Goal: Transaction & Acquisition: Purchase product/service

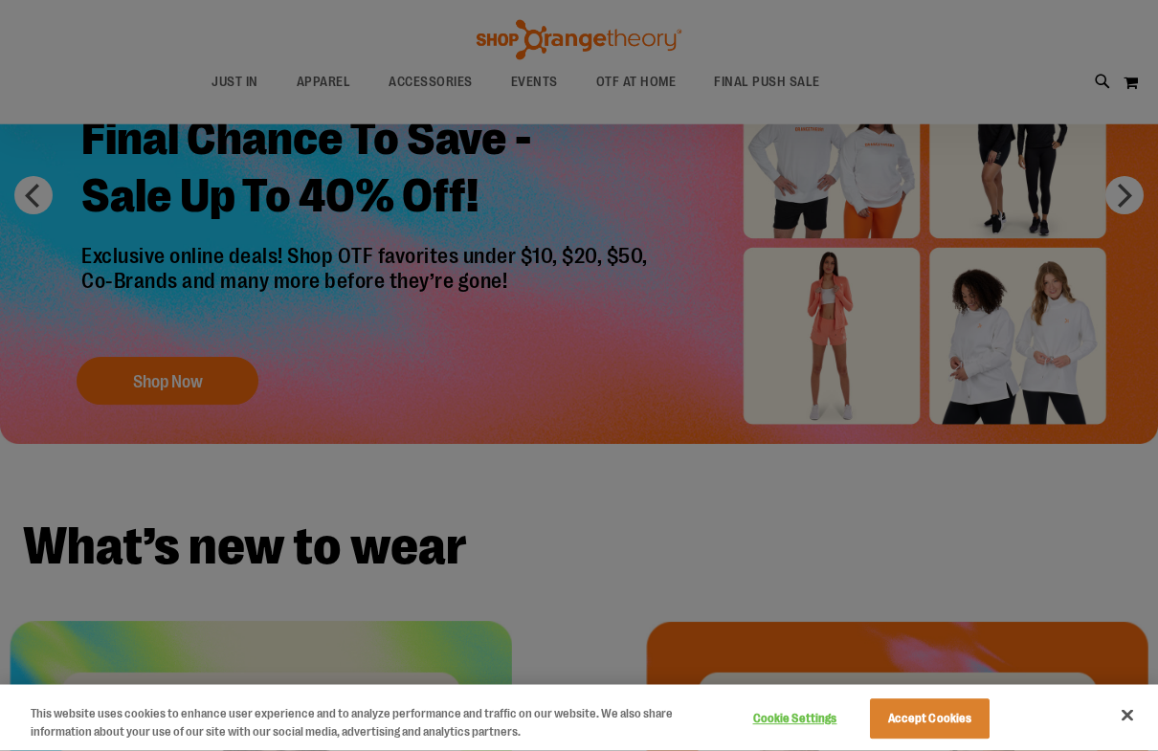
scroll to position [190, 0]
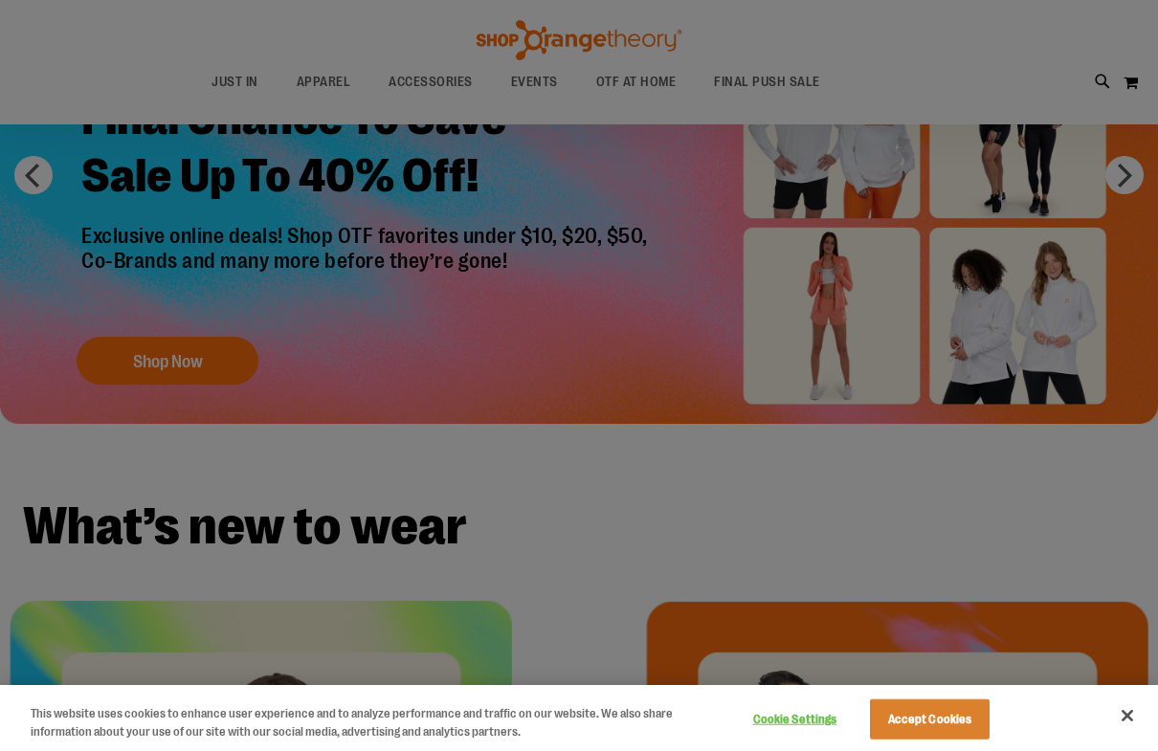
click at [942, 714] on button "Accept Cookies" at bounding box center [930, 720] width 120 height 40
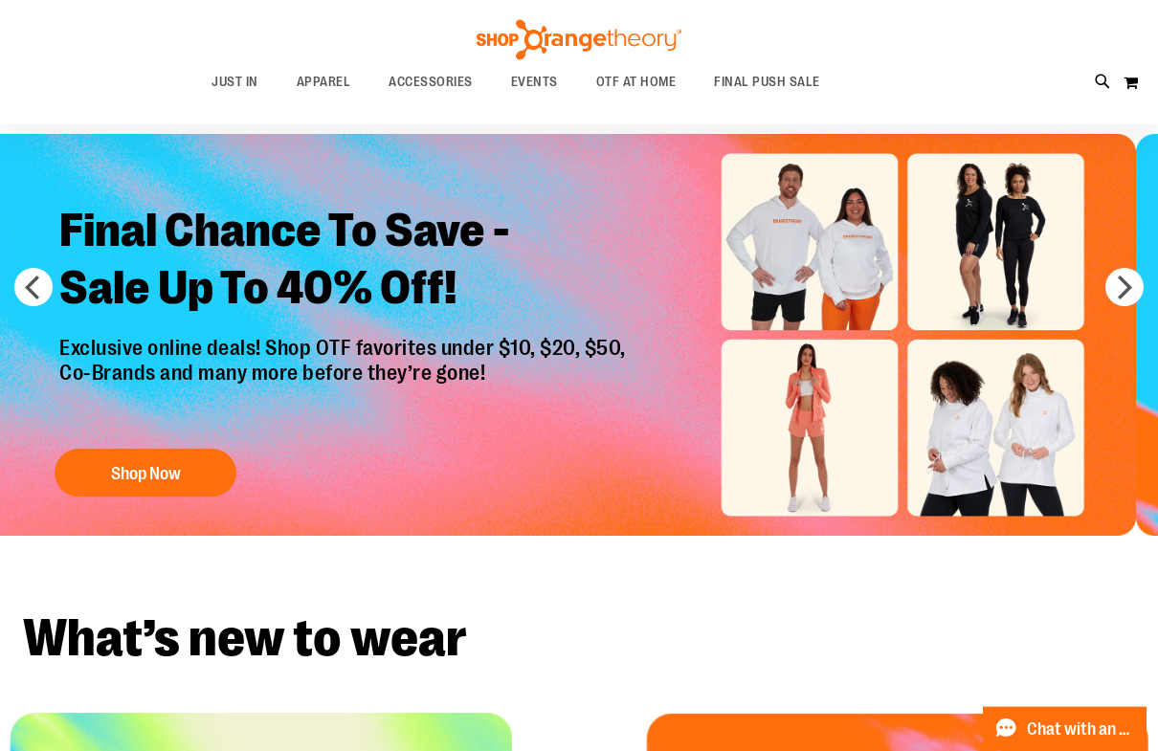
scroll to position [0, 0]
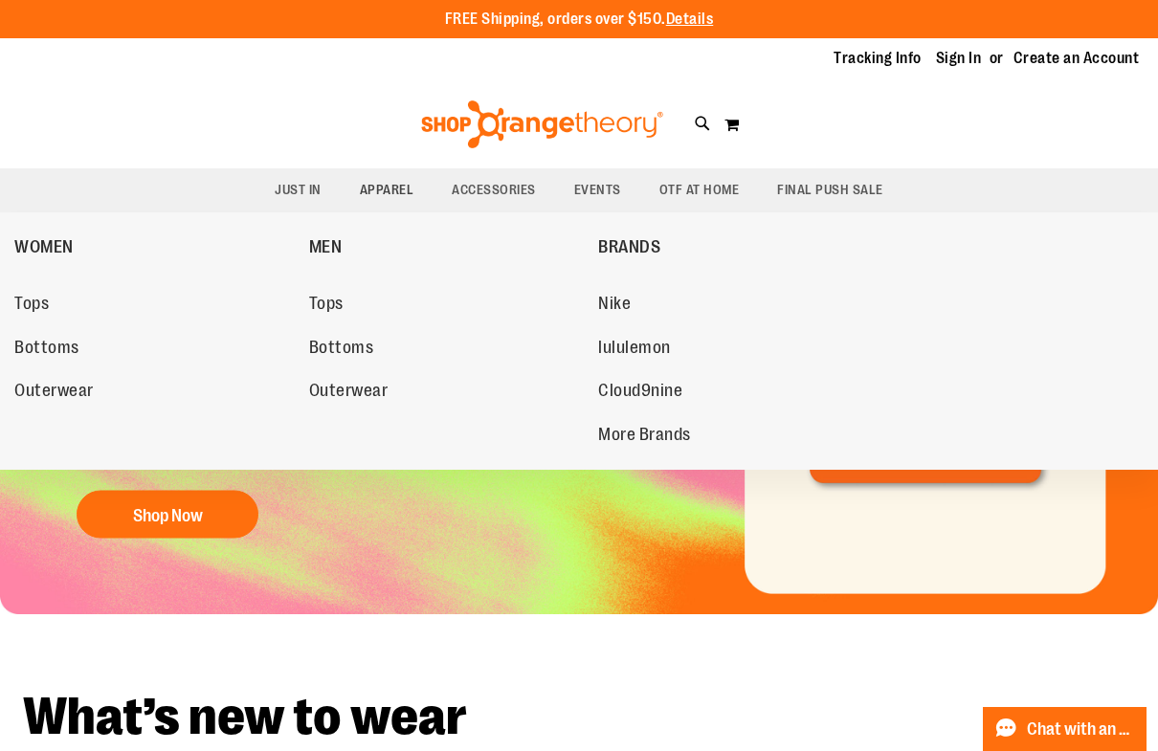
click at [74, 255] on link "WOMEN" at bounding box center [156, 247] width 285 height 50
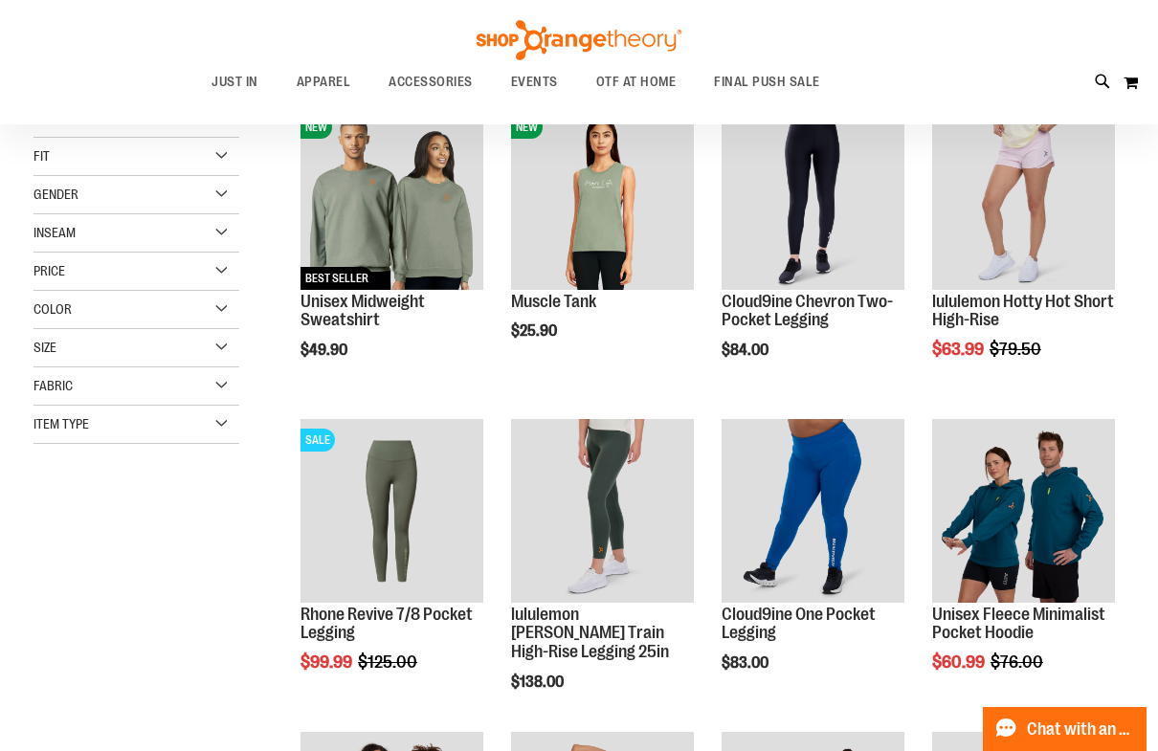
scroll to position [282, 0]
click at [201, 554] on div "**********" at bounding box center [578, 585] width 1091 height 1132
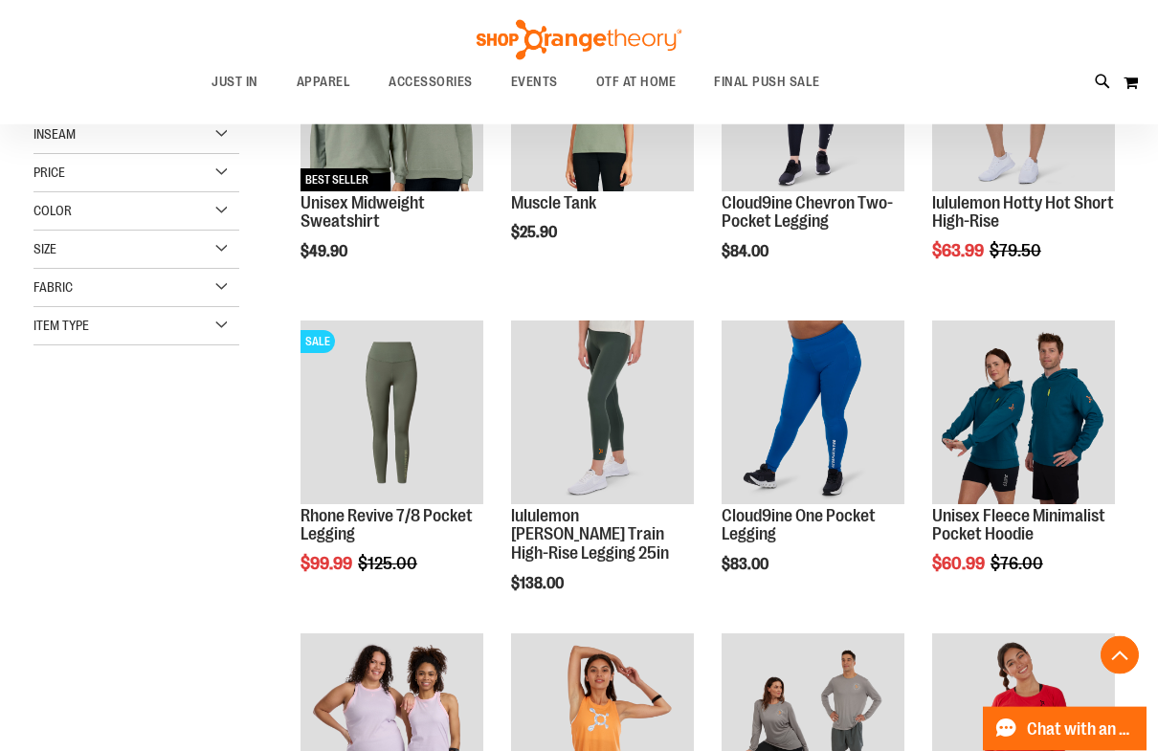
scroll to position [388, 0]
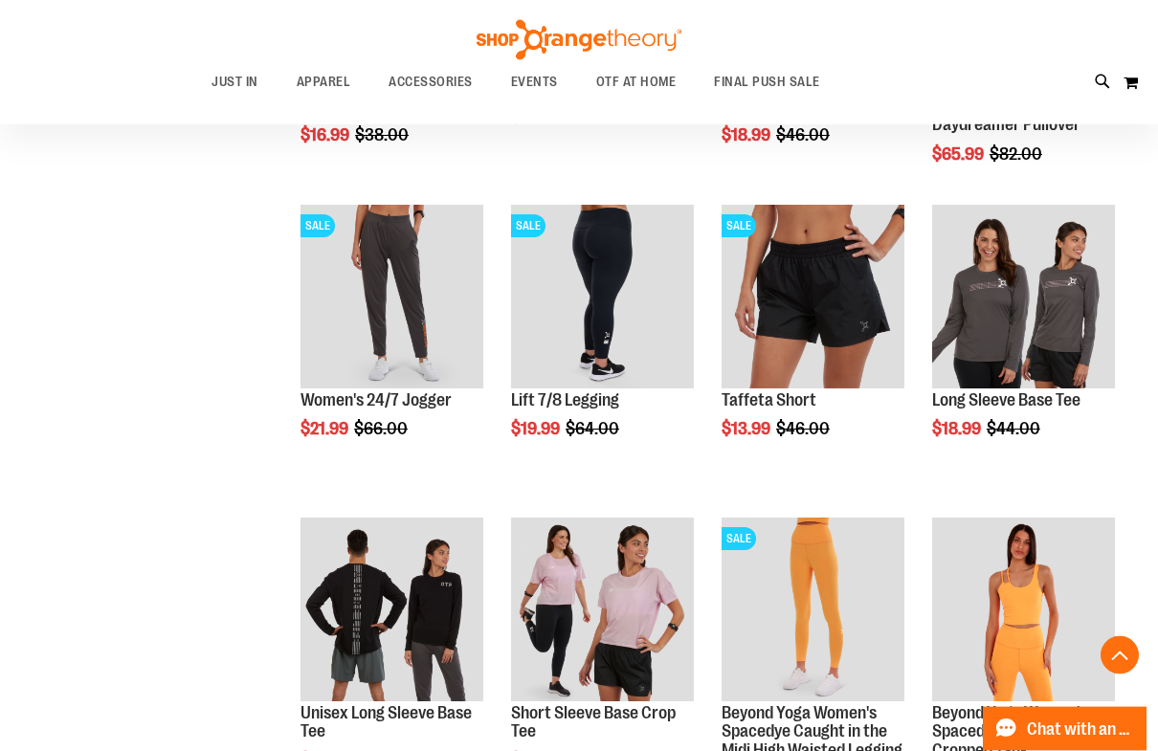
scroll to position [1124, 0]
click at [1023, 614] on span "Quickview" at bounding box center [977, 639] width 91 height 50
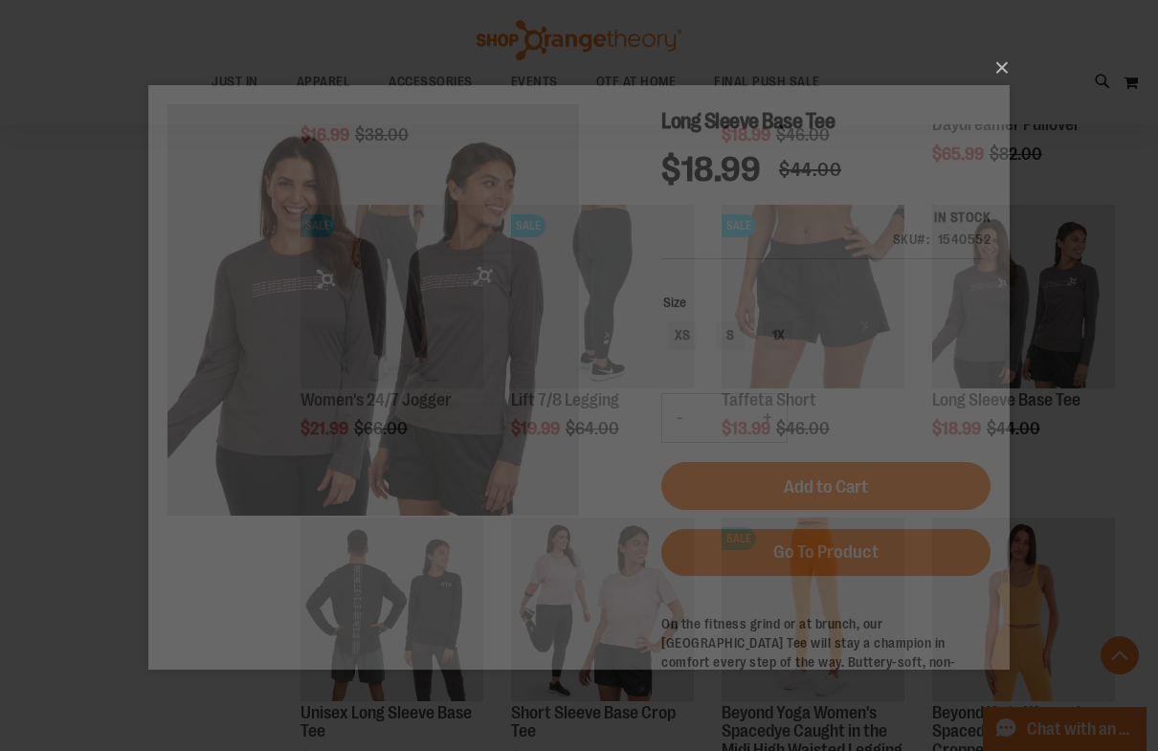
scroll to position [0, 0]
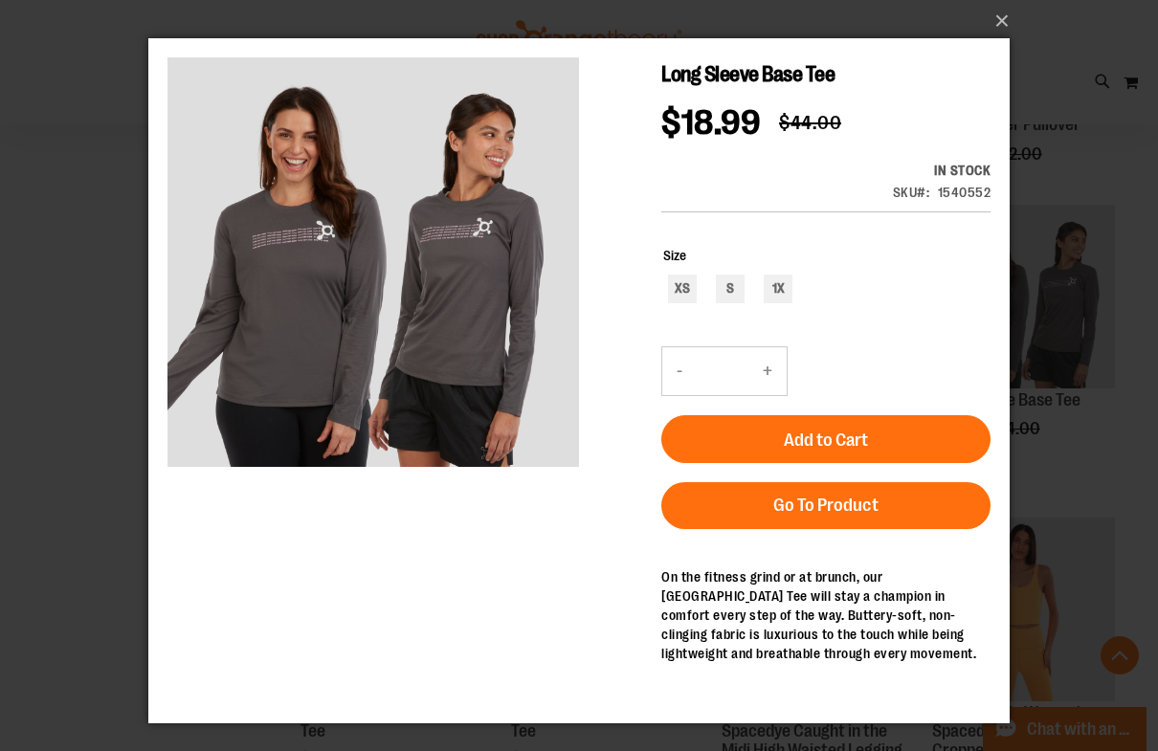
click at [1003, 14] on button "×" at bounding box center [584, 21] width 861 height 42
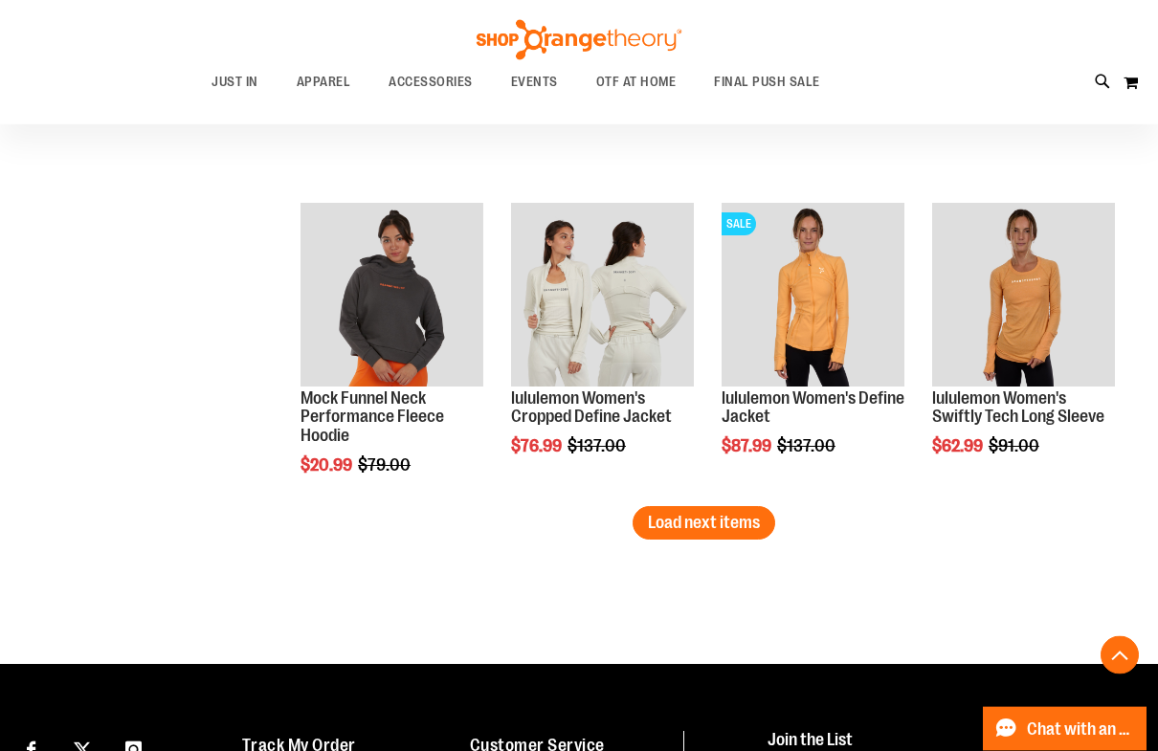
scroll to position [2691, 0]
click at [731, 524] on span "Load next items" at bounding box center [704, 522] width 112 height 19
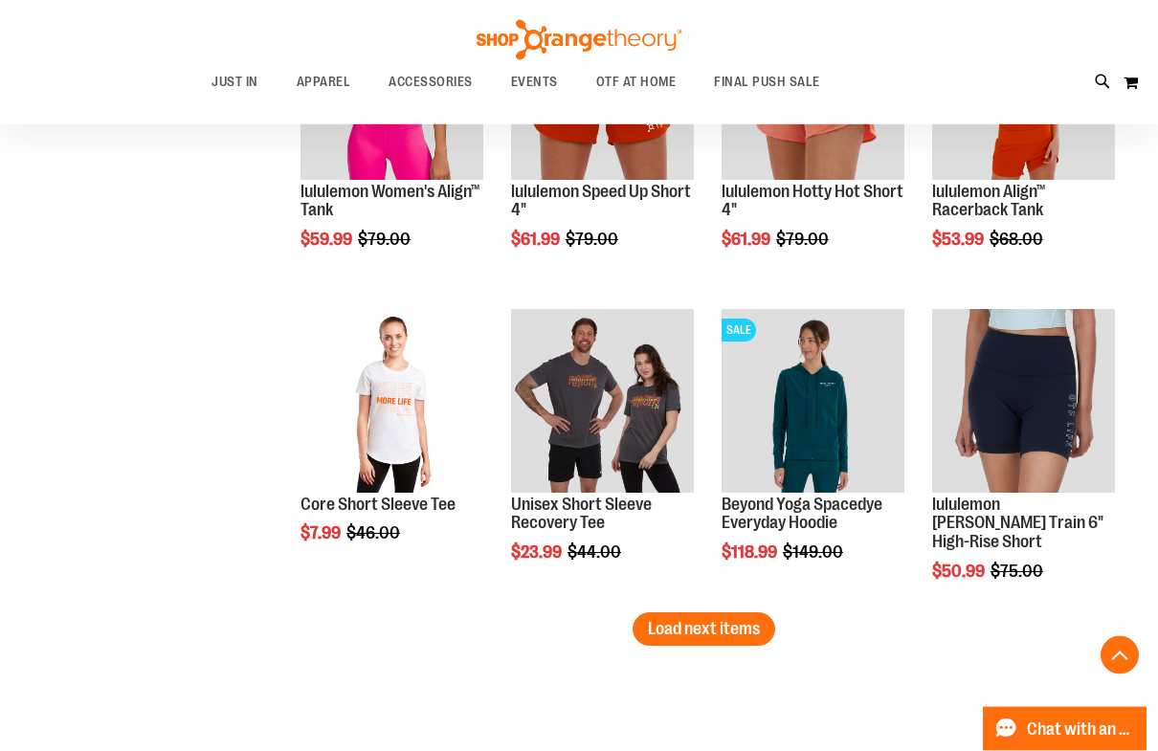
scroll to position [3523, 0]
click at [728, 626] on span "Load next items" at bounding box center [704, 628] width 112 height 19
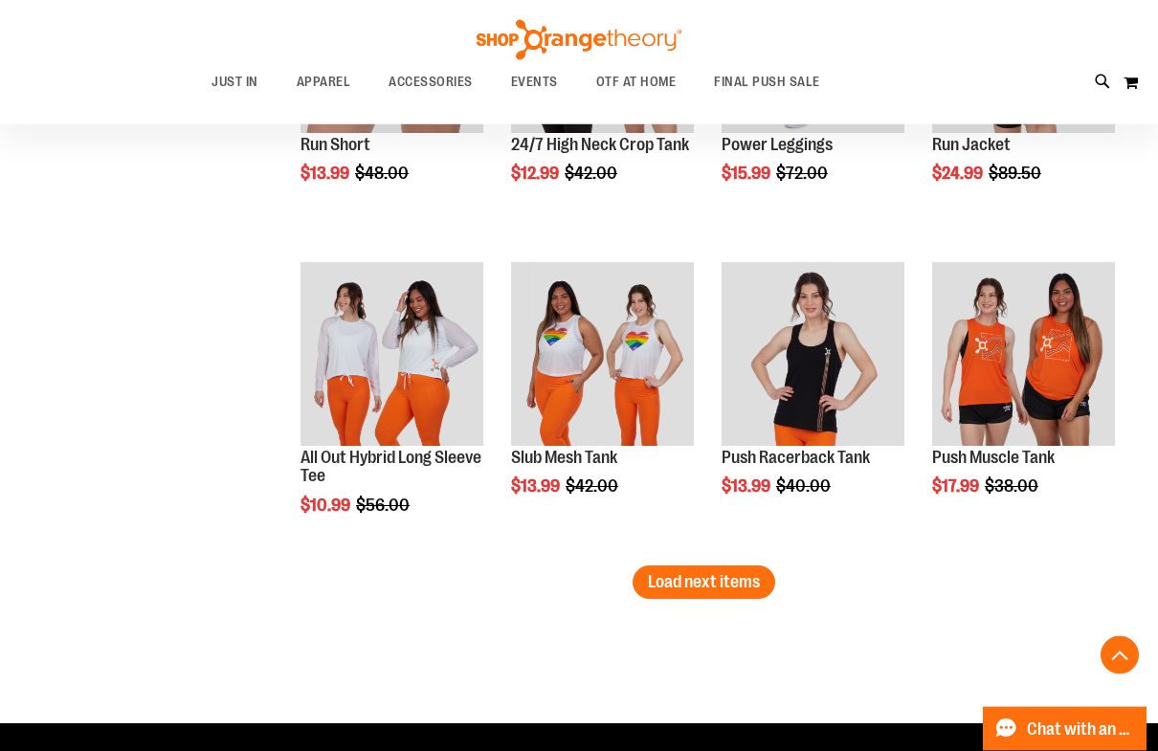
scroll to position [4509, 0]
click at [732, 580] on span "Load next items" at bounding box center [704, 581] width 112 height 19
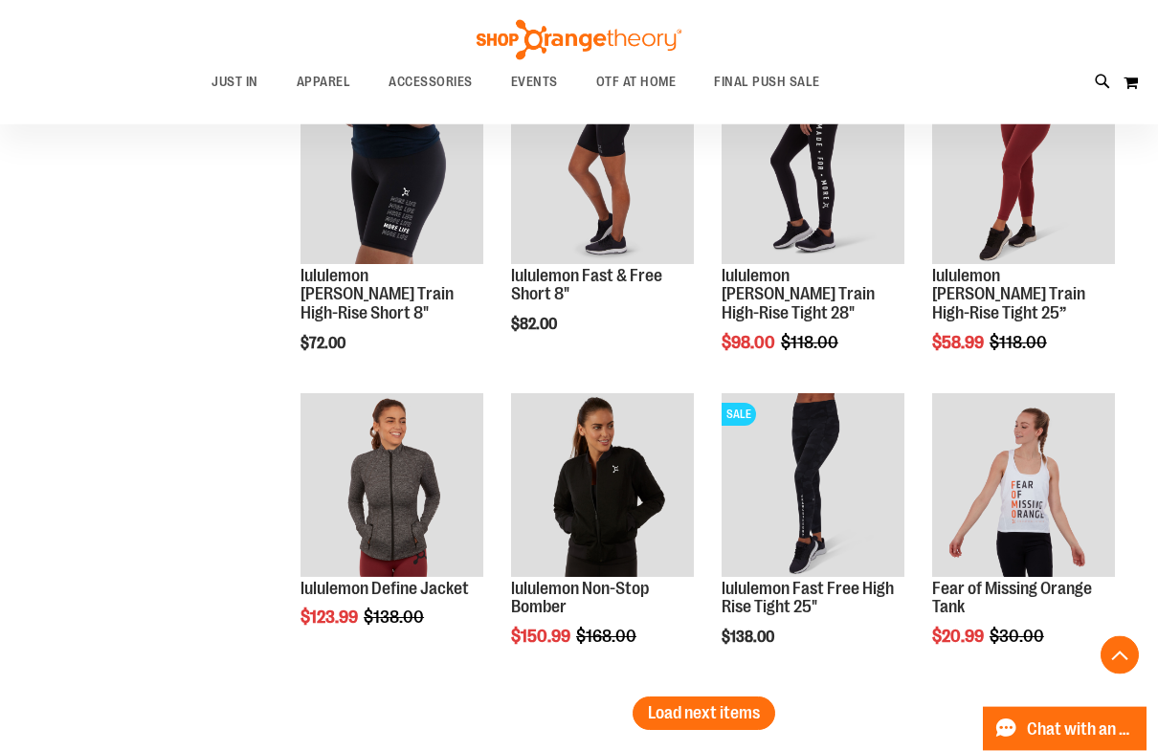
scroll to position [5324, 0]
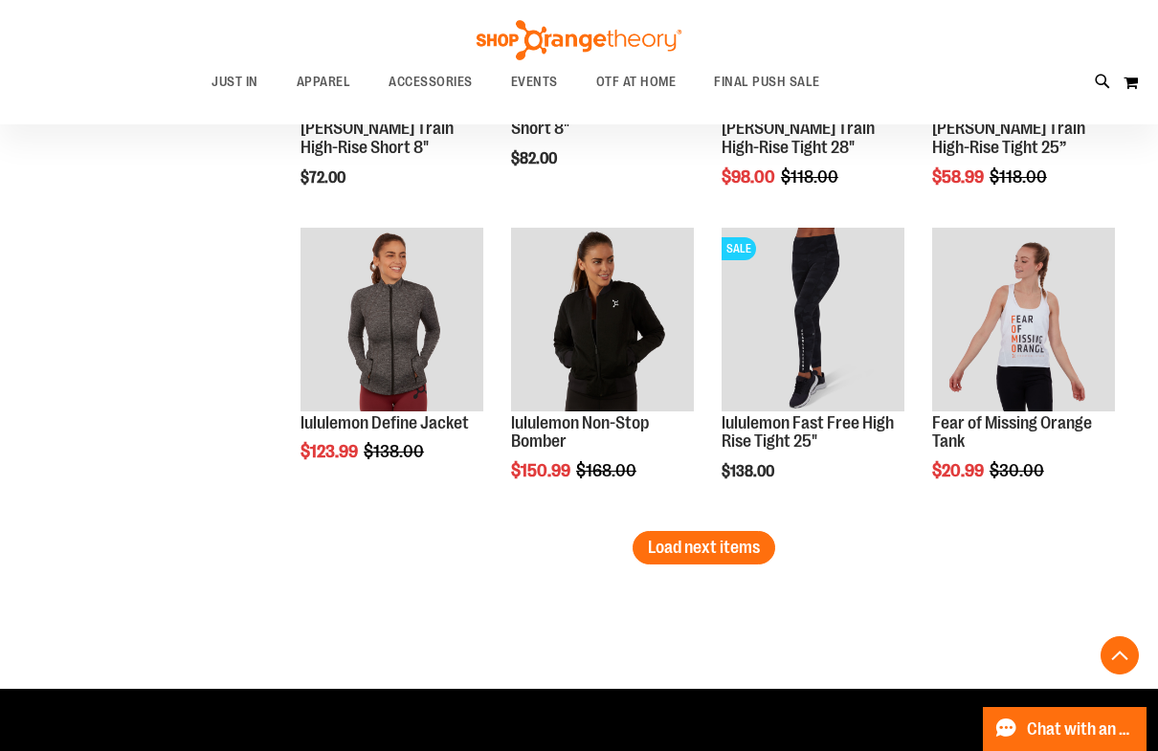
click at [732, 547] on span "Load next items" at bounding box center [704, 547] width 112 height 19
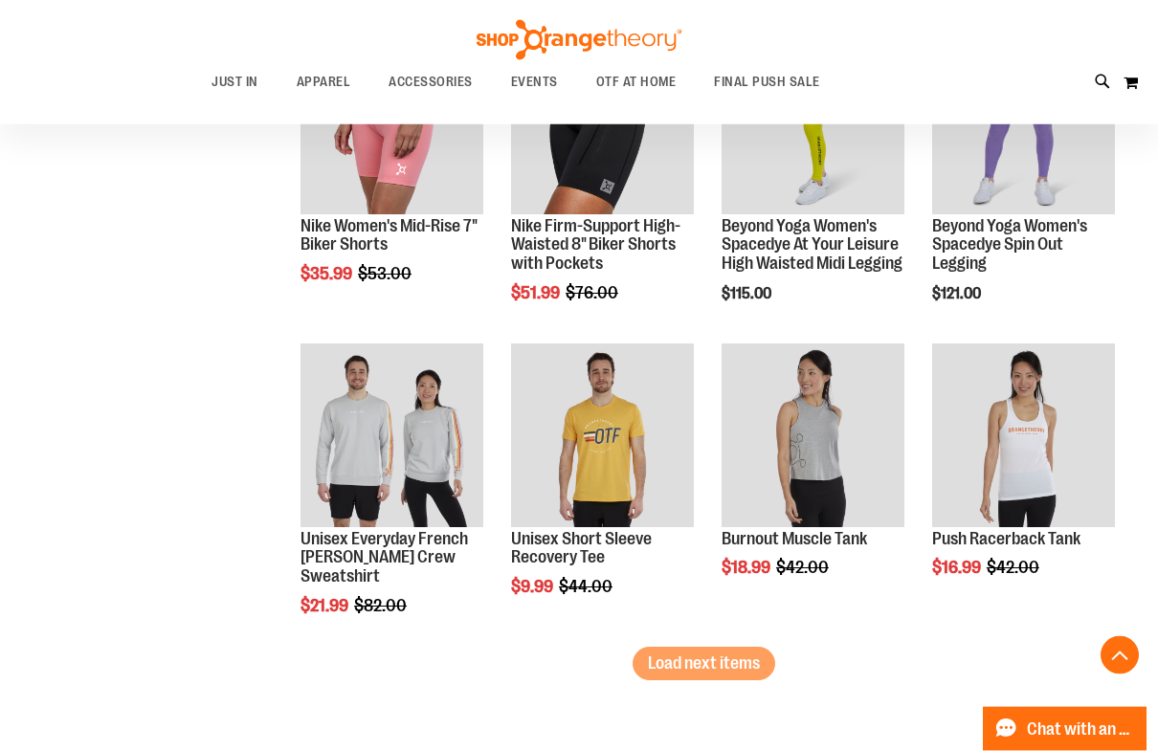
scroll to position [6308, 0]
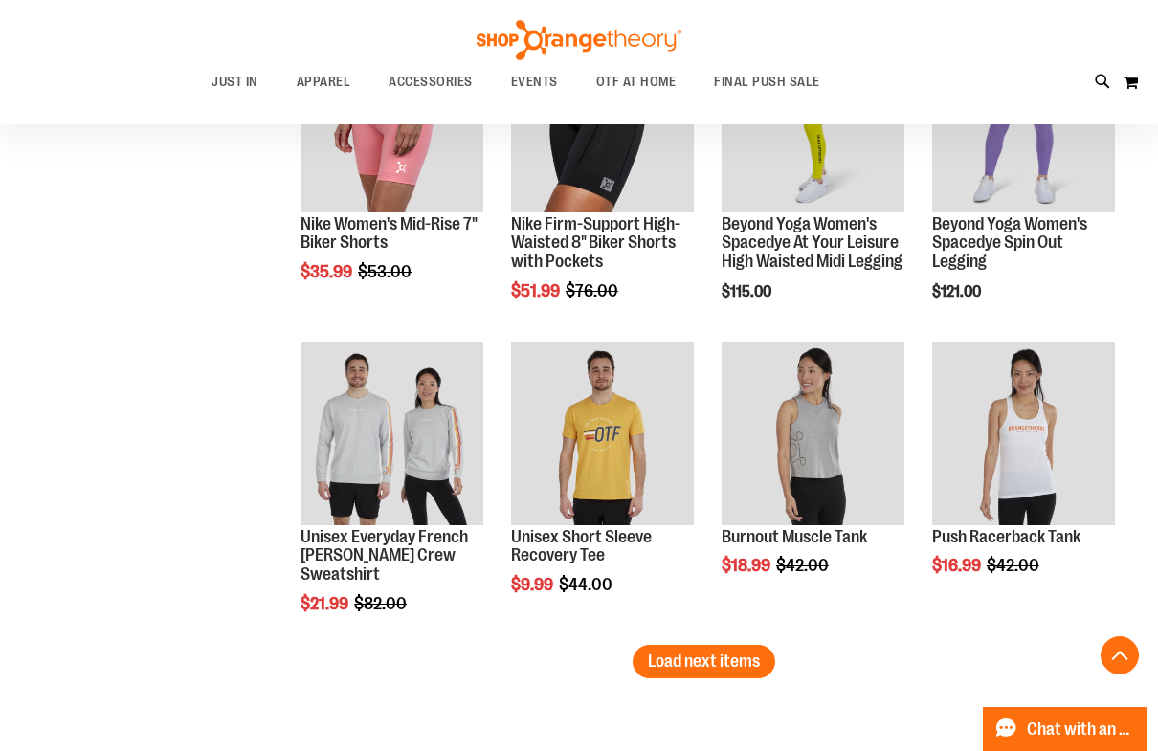
click at [718, 653] on span "Load next items" at bounding box center [704, 661] width 112 height 19
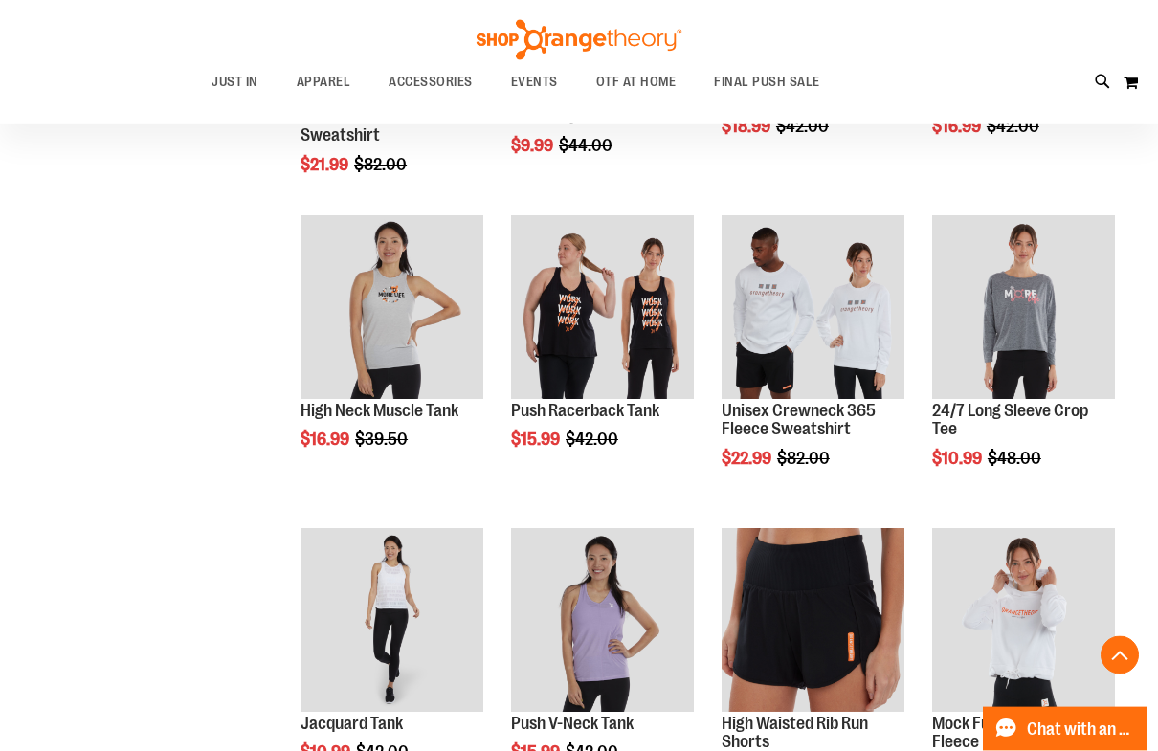
scroll to position [6752, 0]
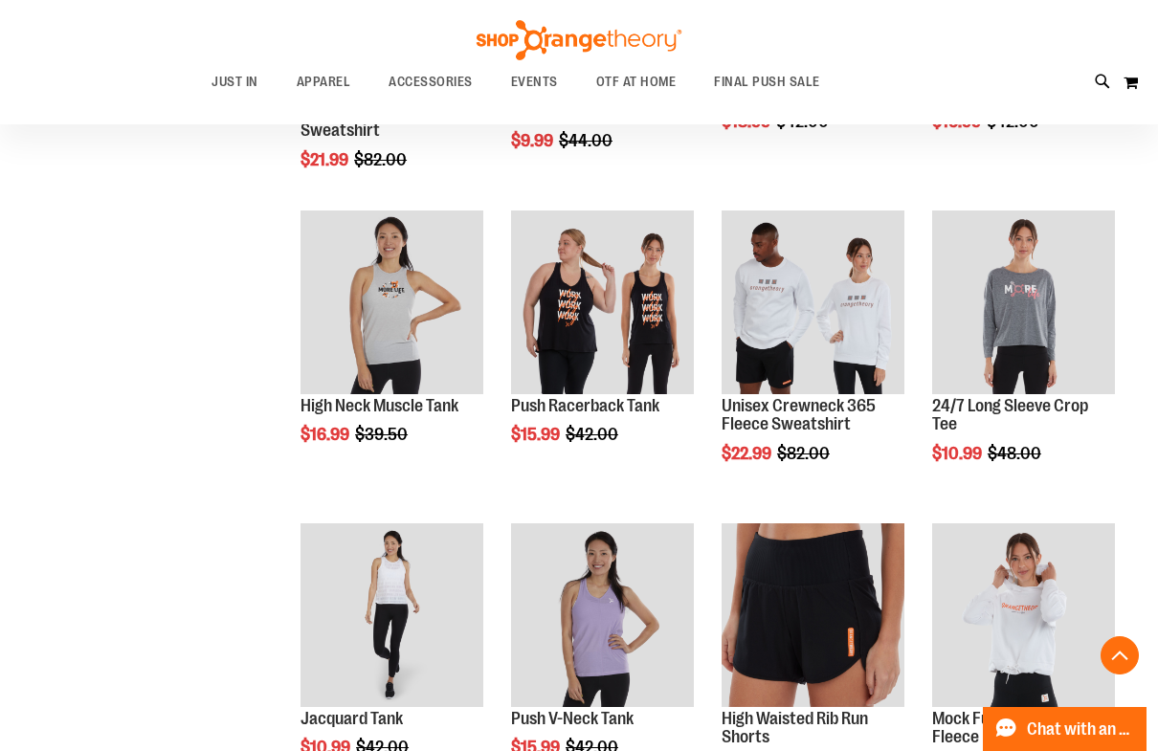
click at [974, 518] on span "Add to Cart" at bounding box center [932, 526] width 84 height 21
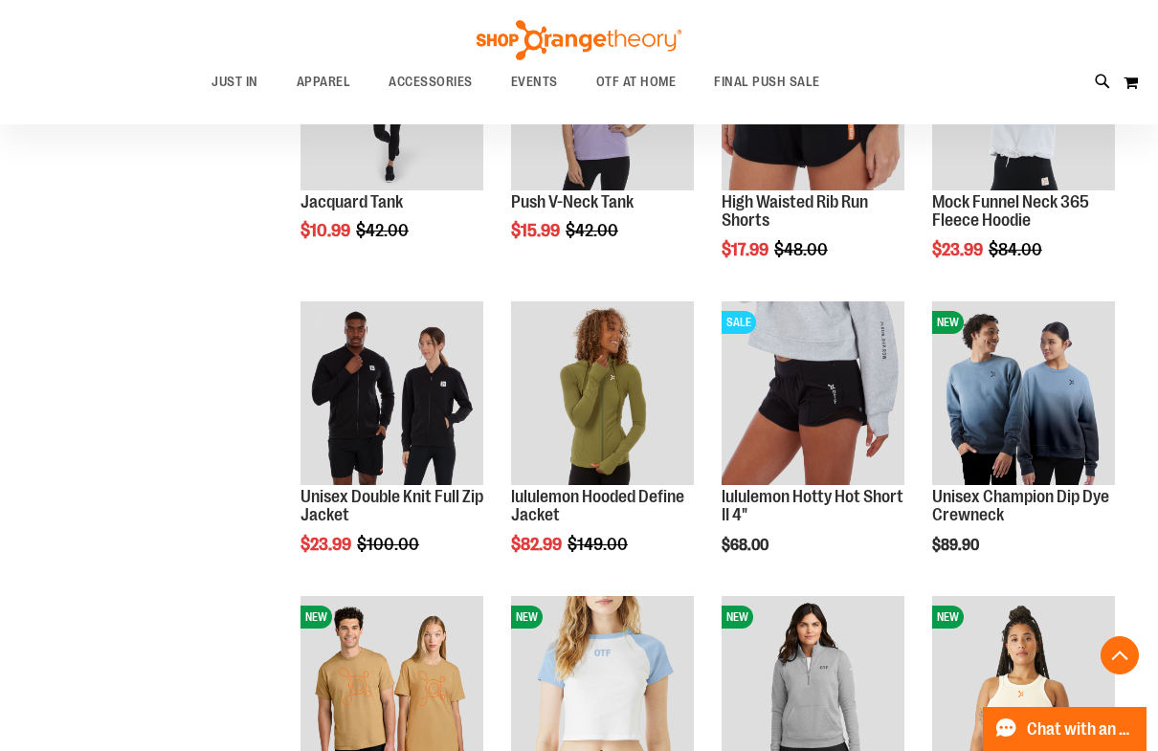
scroll to position [570, 0]
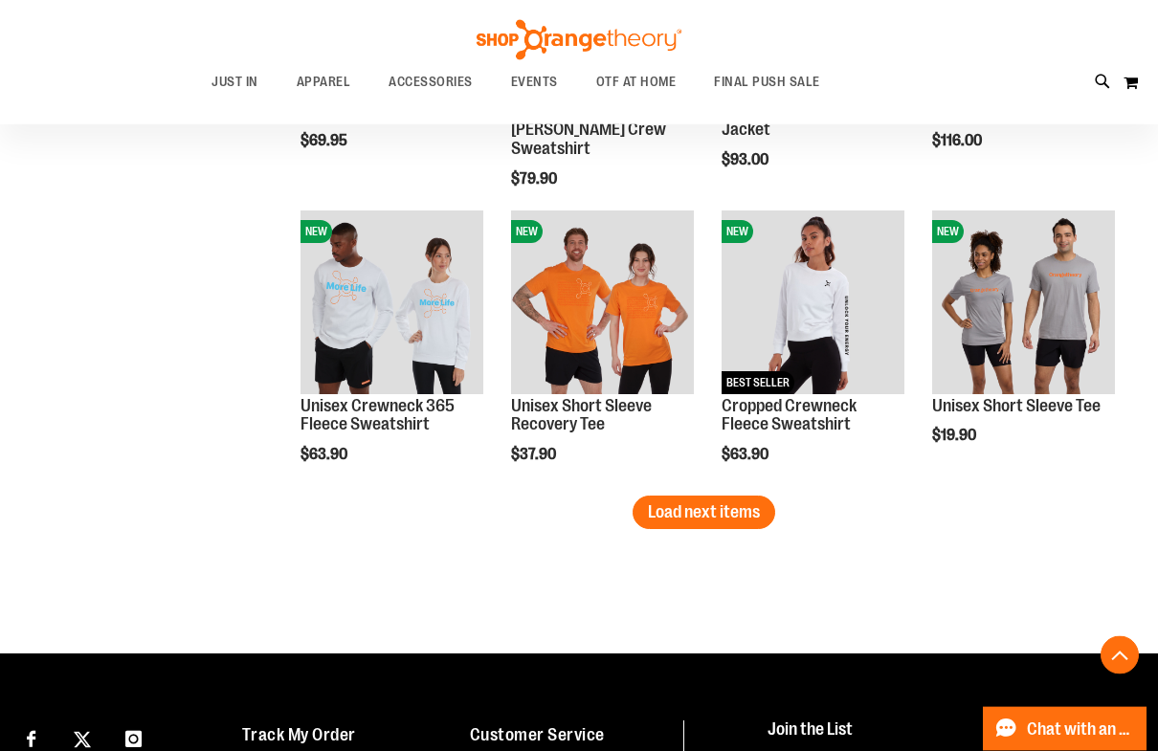
scroll to position [2374, 0]
click at [744, 506] on span "Load next items" at bounding box center [704, 511] width 112 height 19
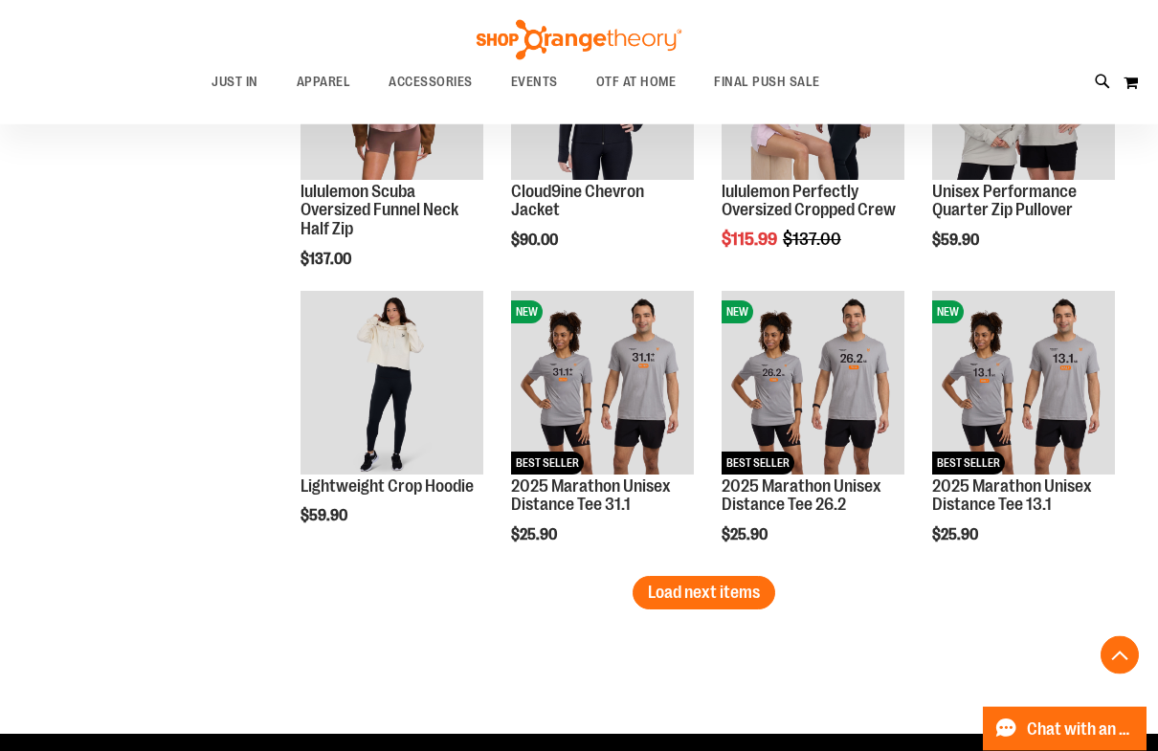
scroll to position [3178, 0]
click at [733, 592] on span "Load next items" at bounding box center [704, 592] width 112 height 19
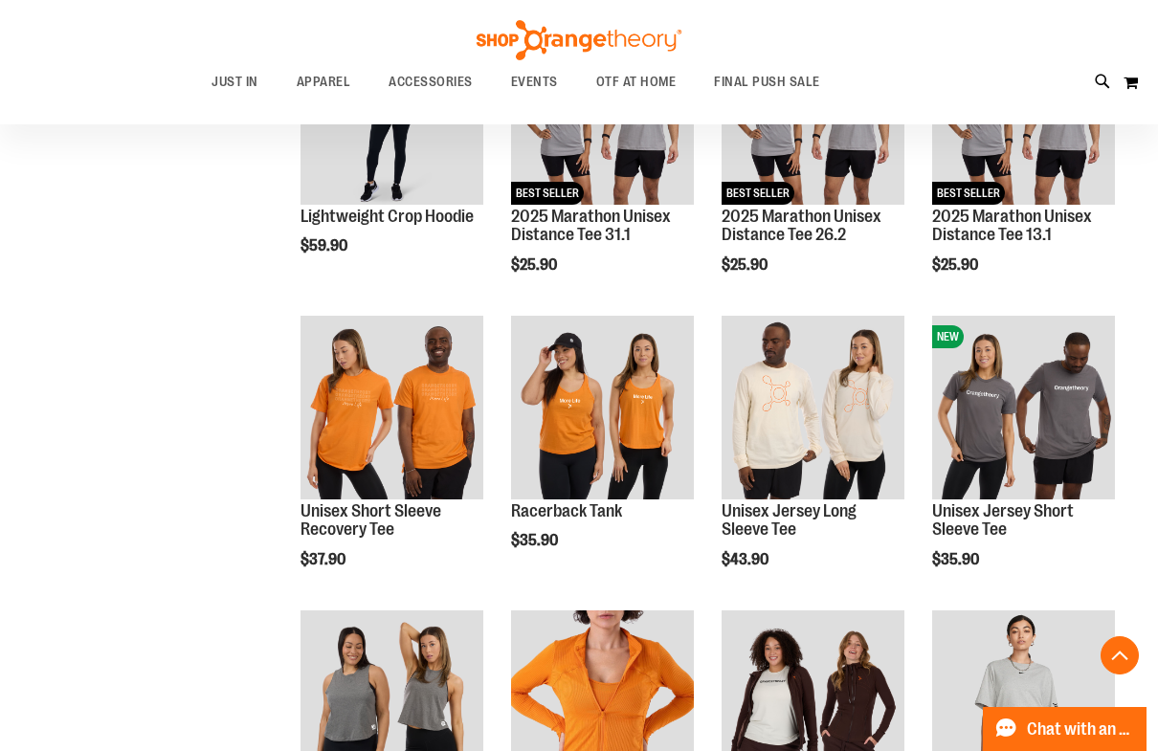
scroll to position [3451, 0]
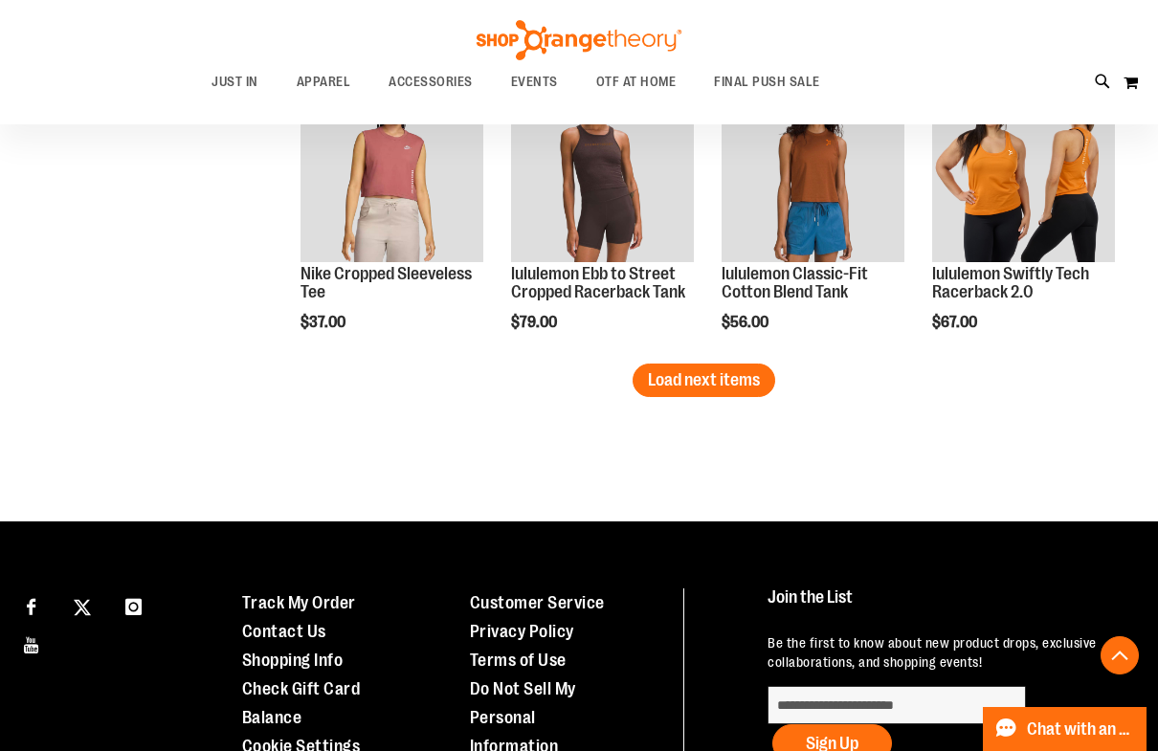
click at [723, 383] on span "Load next items" at bounding box center [704, 379] width 112 height 19
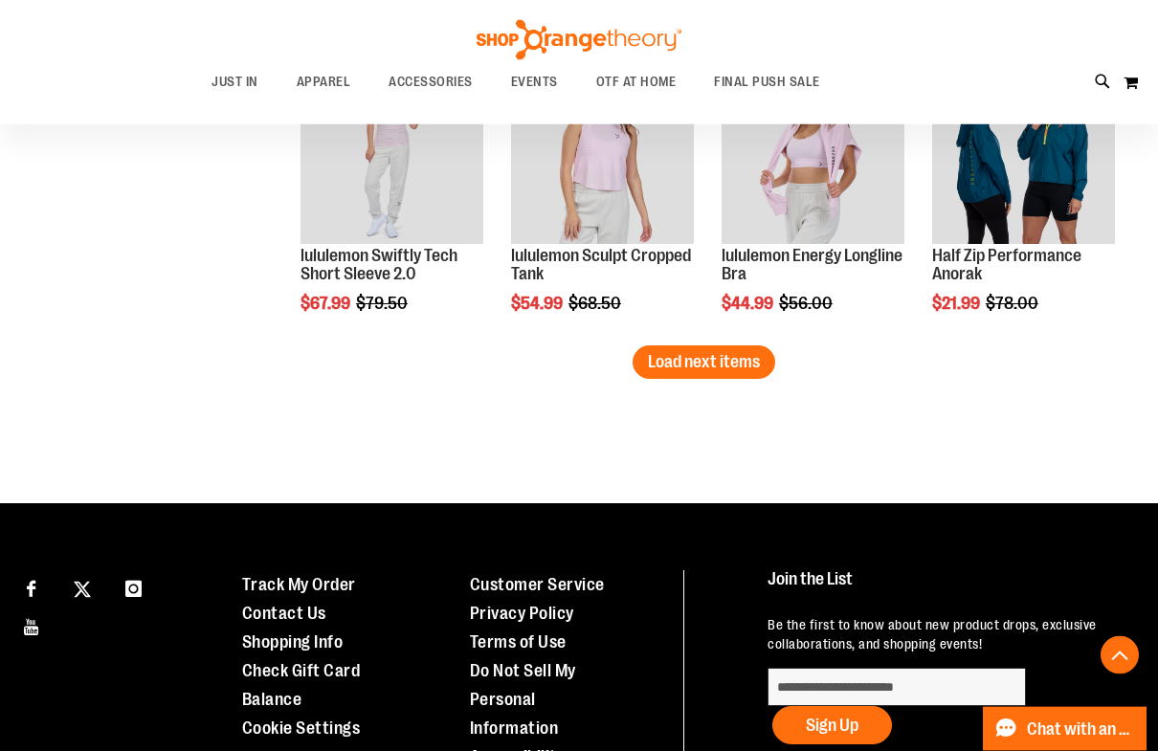
scroll to position [5177, 0]
